Goal: Check status

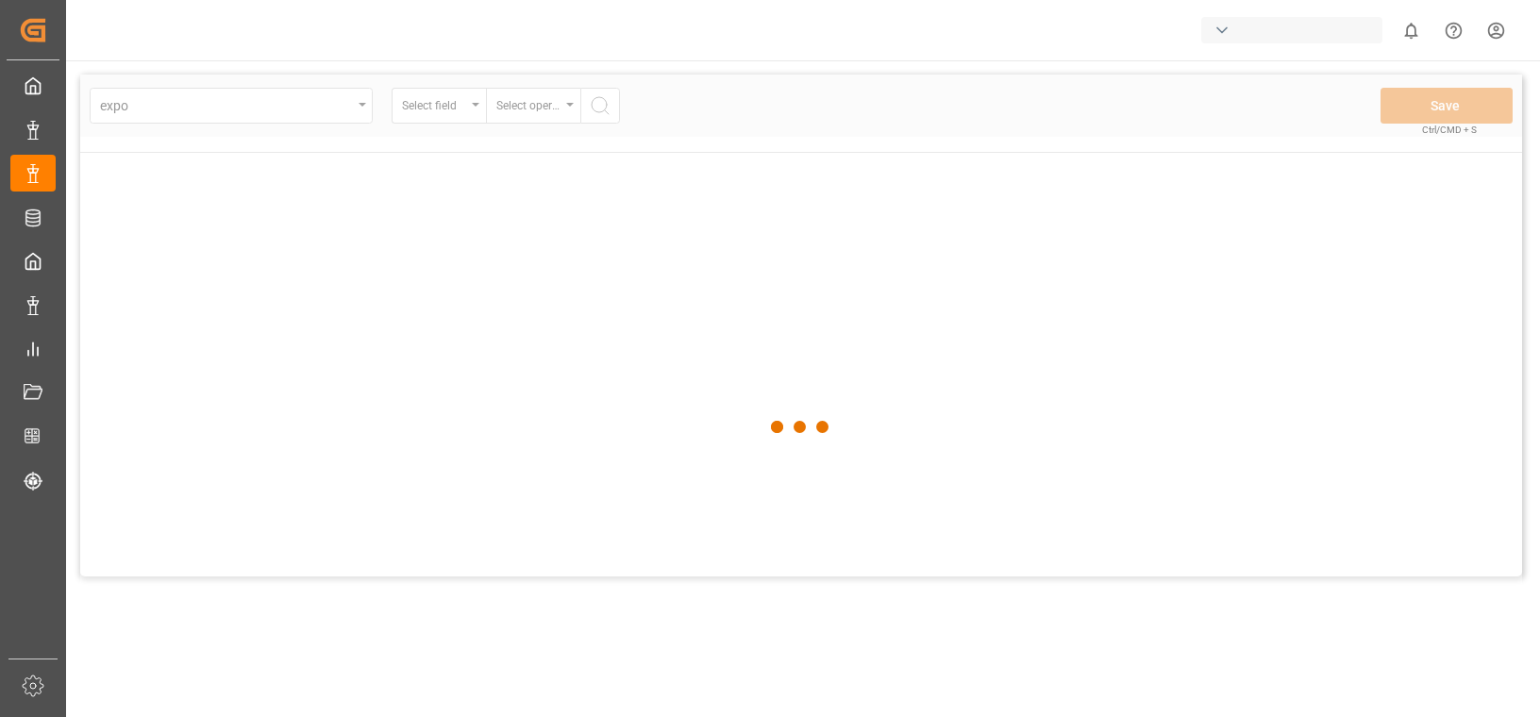
click at [692, 556] on div at bounding box center [801, 428] width 1442 height 706
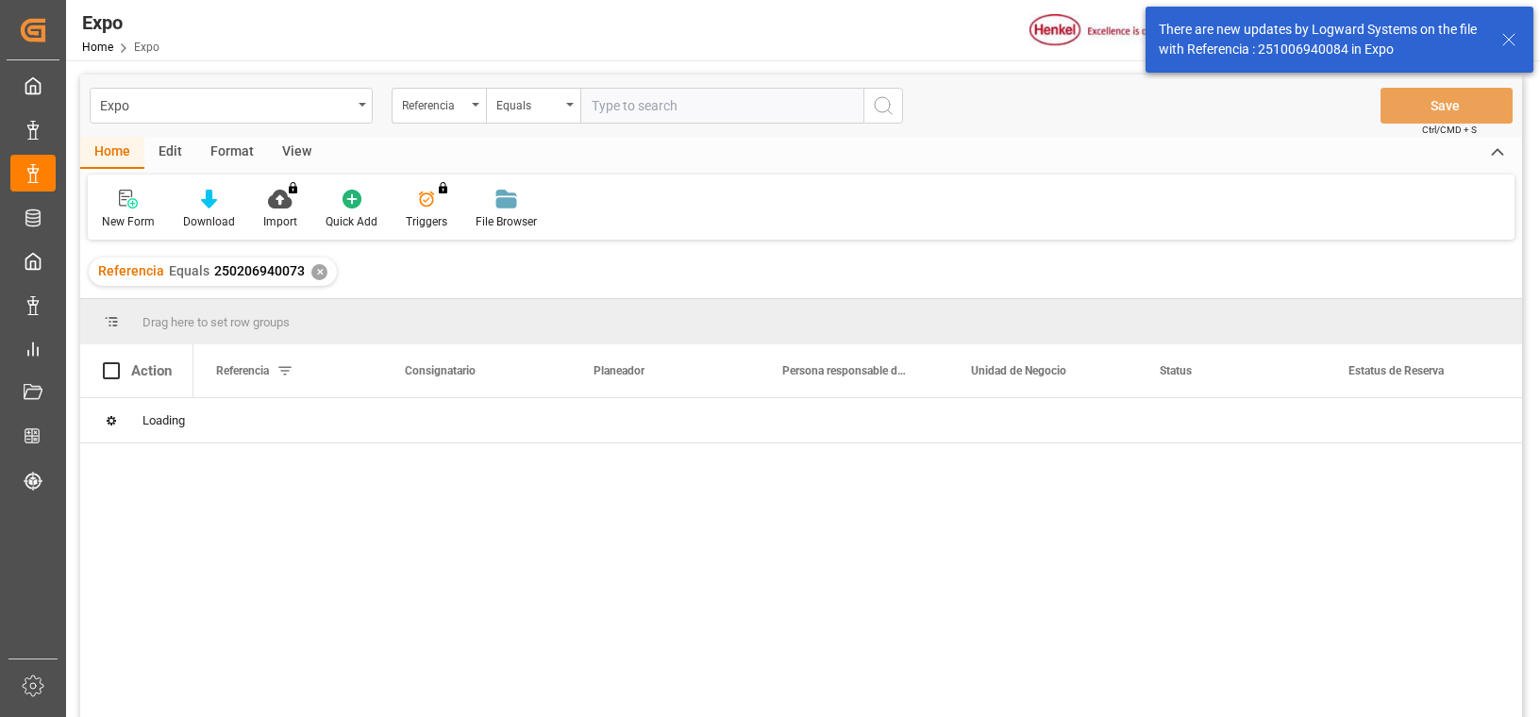
click at [315, 266] on div "✕" at bounding box center [319, 272] width 16 height 16
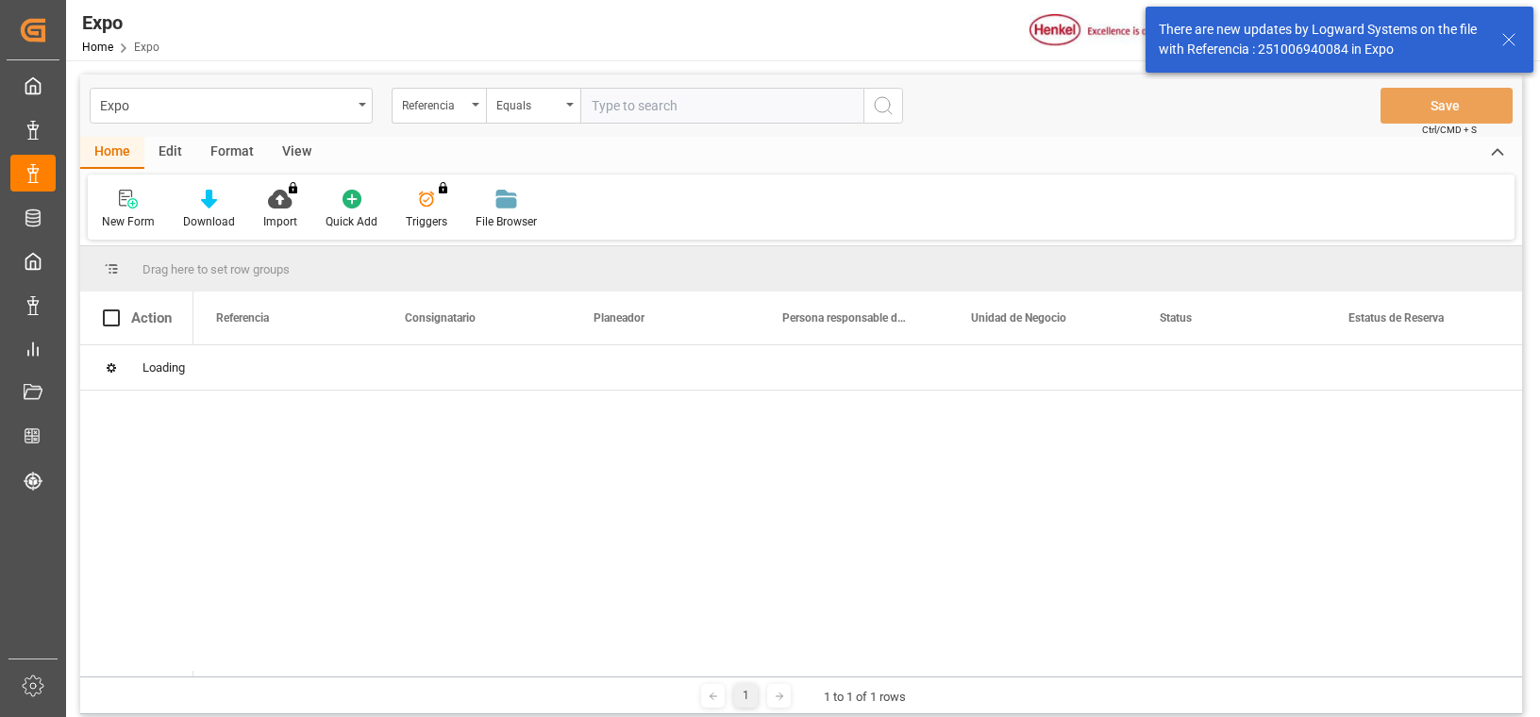
click at [698, 101] on input "text" at bounding box center [721, 106] width 283 height 36
paste input "251006960014"
type input "251006960014"
